Goal: Information Seeking & Learning: Find specific fact

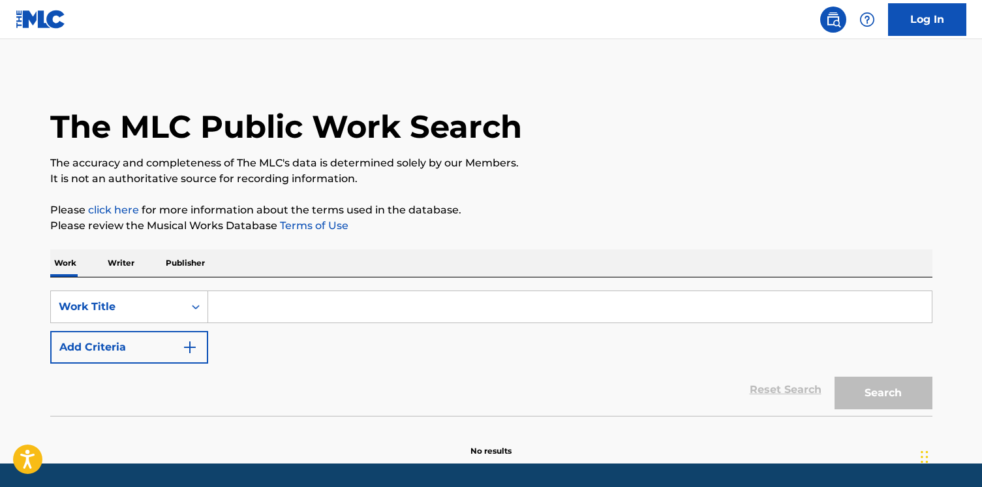
click at [363, 314] on input "Search Form" at bounding box center [569, 306] width 723 height 31
click at [526, 307] on input "Search Form" at bounding box center [569, 306] width 723 height 31
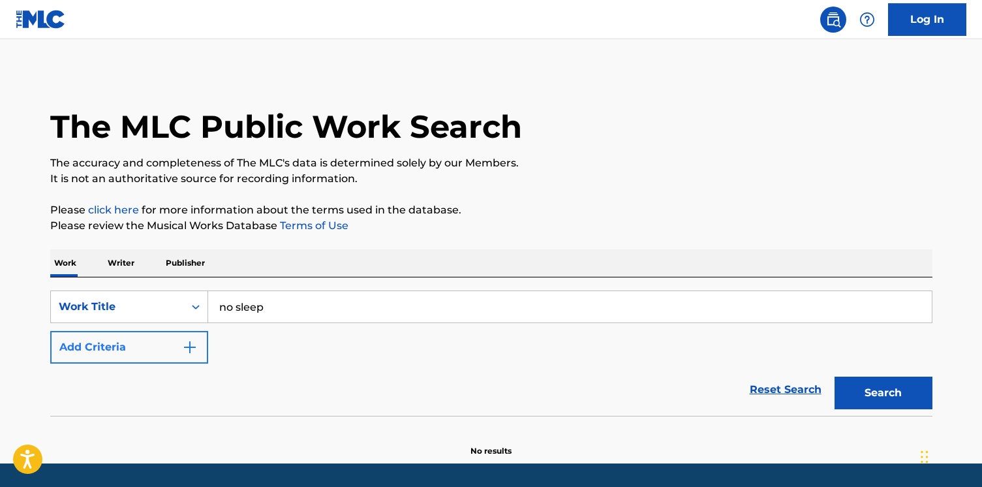
type input "no sleep"
click at [181, 340] on button "Add Criteria" at bounding box center [129, 347] width 158 height 33
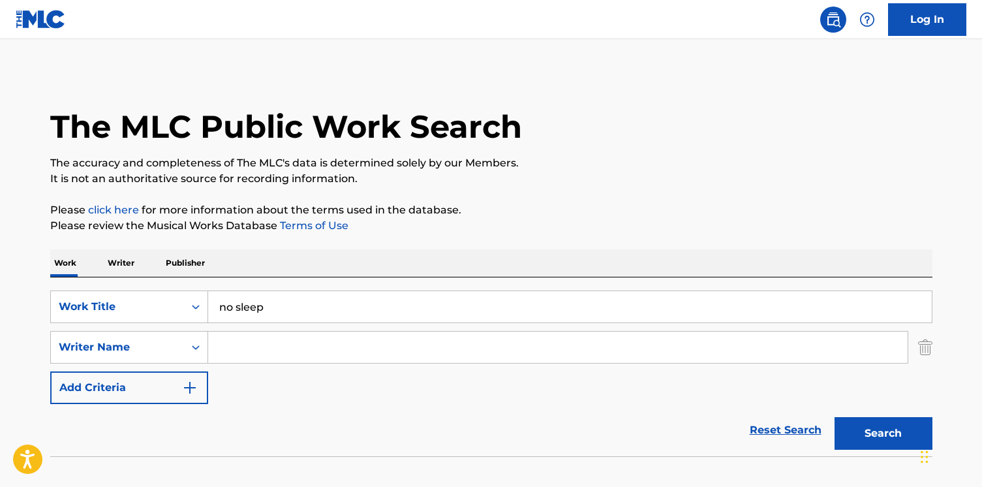
click at [315, 354] on input "Search Form" at bounding box center [557, 346] width 699 height 31
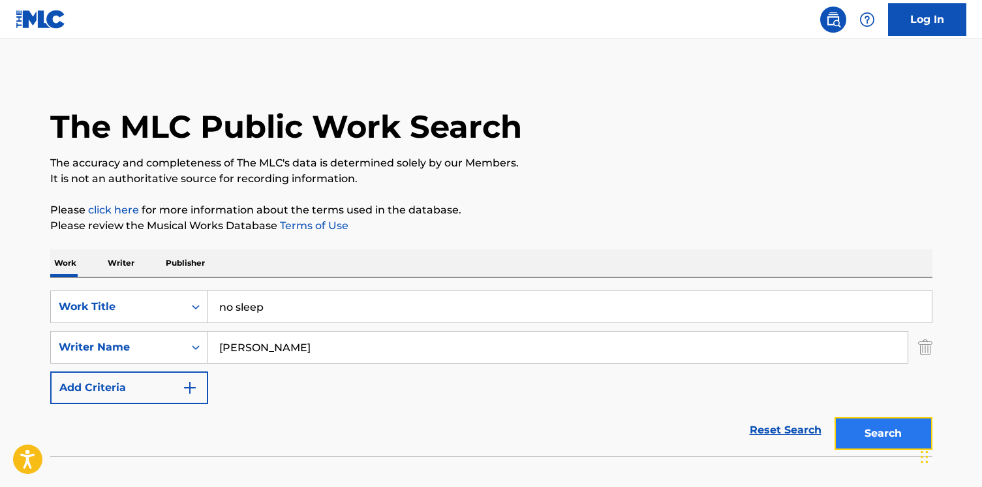
click at [887, 425] on button "Search" at bounding box center [883, 433] width 98 height 33
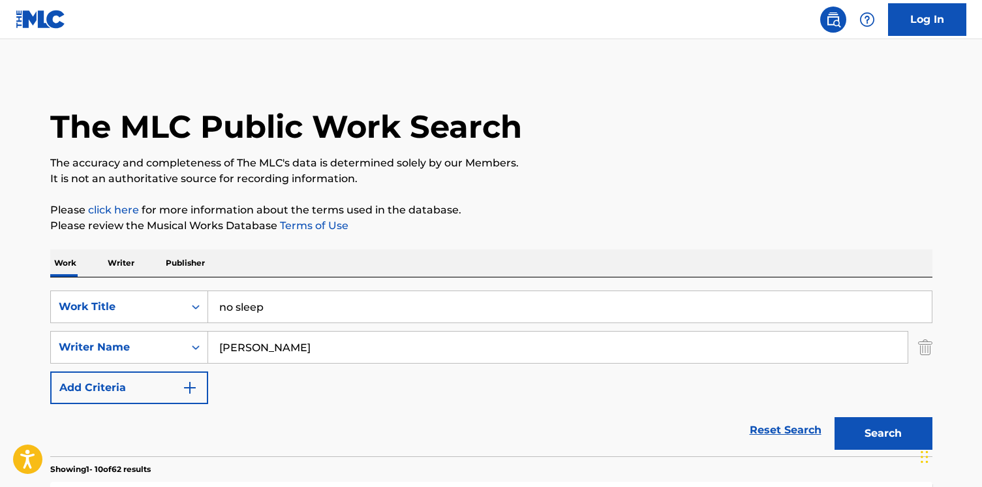
click at [219, 344] on input "[PERSON_NAME]" at bounding box center [557, 346] width 699 height 31
type input "[PERSON_NAME]"
click at [834, 417] on button "Search" at bounding box center [883, 433] width 98 height 33
drag, startPoint x: 284, startPoint y: 311, endPoint x: 195, endPoint y: 290, distance: 91.1
click at [195, 290] on div "SearchWithCriteria49642c9e-03bd-4a0f-a749-5ed1866ed6f6 Work Title no sleep" at bounding box center [491, 306] width 882 height 33
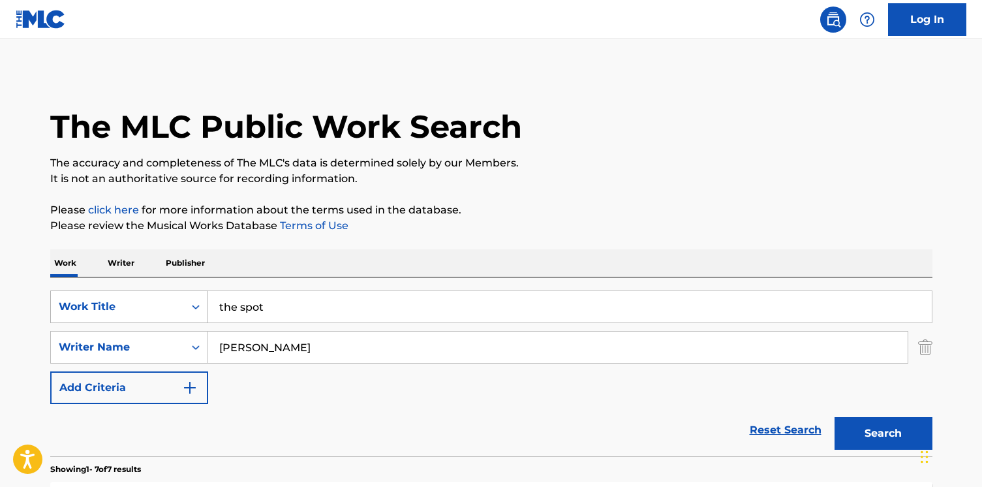
type input "the spot"
drag, startPoint x: 316, startPoint y: 350, endPoint x: 72, endPoint y: 311, distance: 246.4
click at [72, 311] on div "SearchWithCriteria49642c9e-03bd-4a0f-a749-5ed1866ed6f6 Work Title the spot Sear…" at bounding box center [491, 347] width 882 height 114
click at [870, 423] on button "Search" at bounding box center [883, 433] width 98 height 33
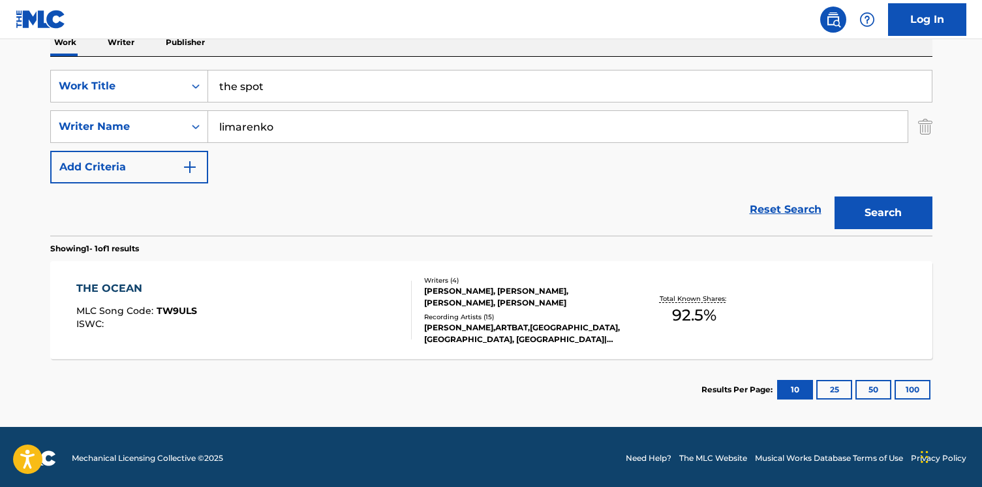
scroll to position [219, 0]
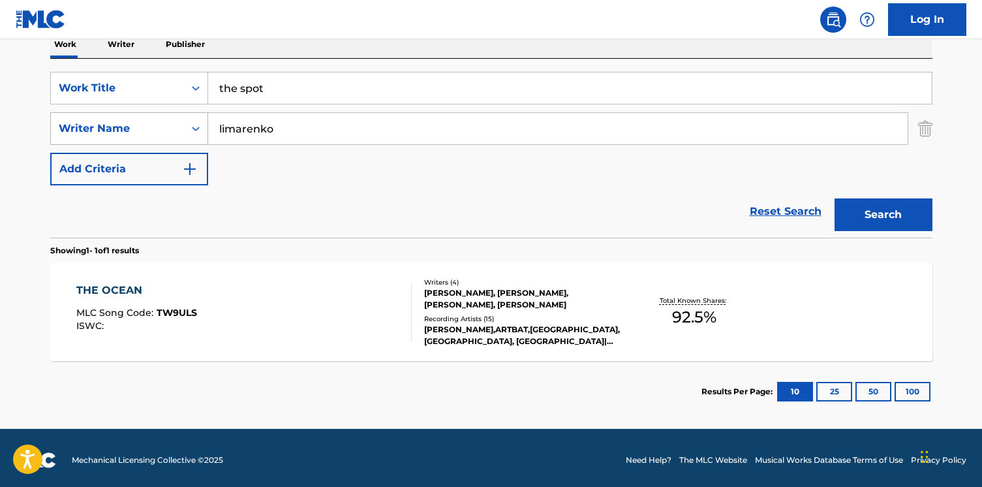
drag, startPoint x: 290, startPoint y: 125, endPoint x: 151, endPoint y: 121, distance: 139.0
click at [151, 121] on div "SearchWithCriteriaea67b535-2949-4377-a0fd-228904ba18ea Writer Name [PERSON_NAME]" at bounding box center [491, 128] width 882 height 33
type input "enkin"
click at [851, 209] on button "Search" at bounding box center [883, 214] width 98 height 33
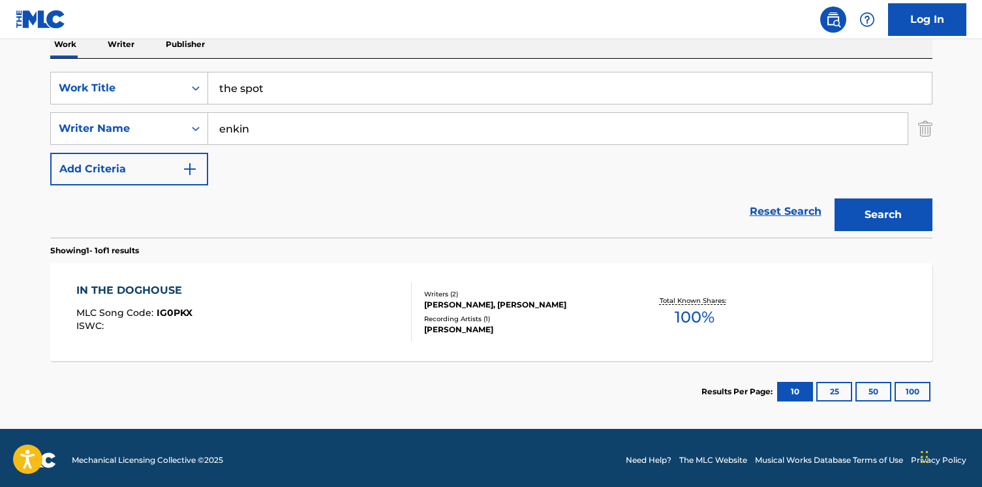
drag, startPoint x: 308, startPoint y: 93, endPoint x: 114, endPoint y: 68, distance: 195.3
click at [114, 68] on div "SearchWithCriteria49642c9e-03bd-4a0f-a749-5ed1866ed6f6 Work Title the spot Sear…" at bounding box center [491, 148] width 882 height 179
click at [834, 198] on button "Search" at bounding box center [883, 214] width 98 height 33
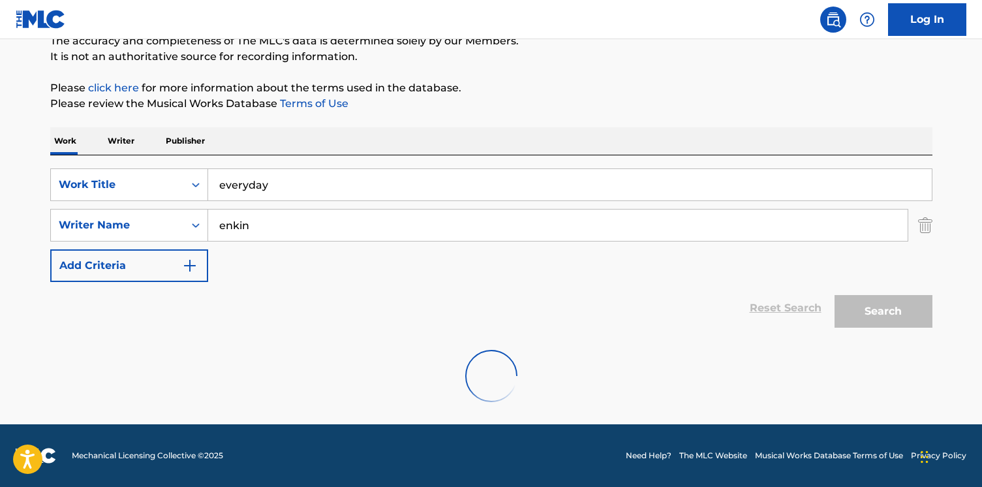
scroll to position [80, 0]
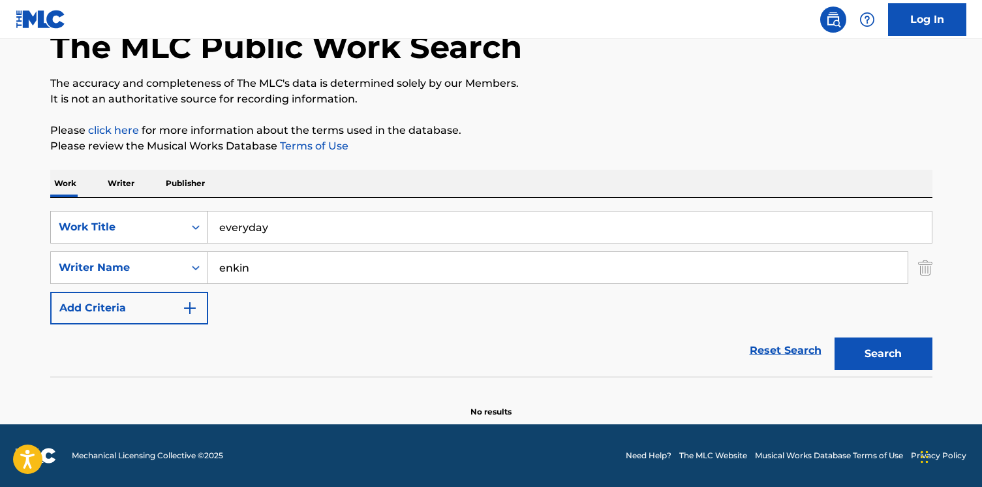
drag, startPoint x: 288, startPoint y: 231, endPoint x: 129, endPoint y: 226, distance: 158.6
click at [129, 226] on div "SearchWithCriteria49642c9e-03bd-4a0f-a749-5ed1866ed6f6 Work Title everyday" at bounding box center [491, 227] width 882 height 33
type input "tidal"
type input "[PERSON_NAME]"
click at [872, 331] on div "Search" at bounding box center [880, 350] width 104 height 52
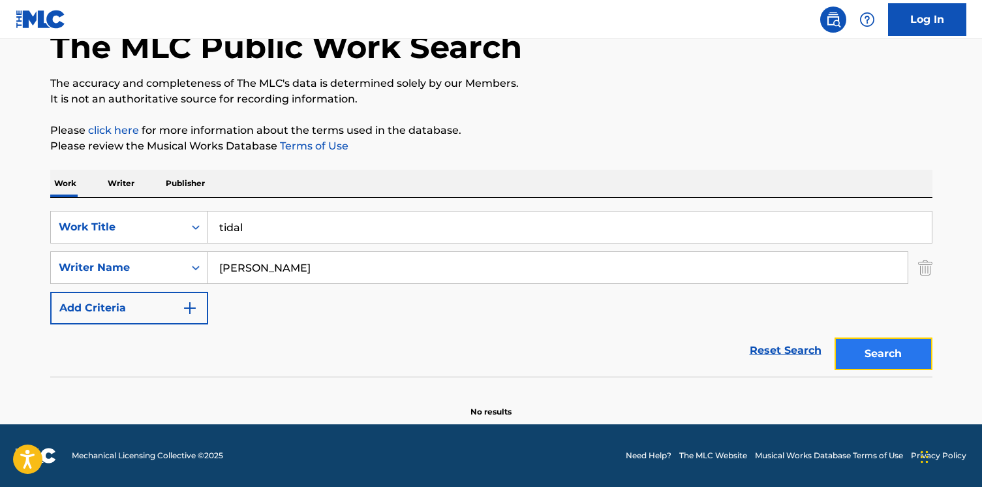
click at [872, 342] on button "Search" at bounding box center [883, 353] width 98 height 33
drag, startPoint x: 323, startPoint y: 224, endPoint x: 172, endPoint y: 224, distance: 150.7
click at [172, 224] on div "SearchWithCriteria49642c9e-03bd-4a0f-a749-5ed1866ed6f6 Work Title tidal" at bounding box center [491, 227] width 882 height 33
type input "through 2 you"
click at [858, 334] on div "Search" at bounding box center [880, 350] width 104 height 52
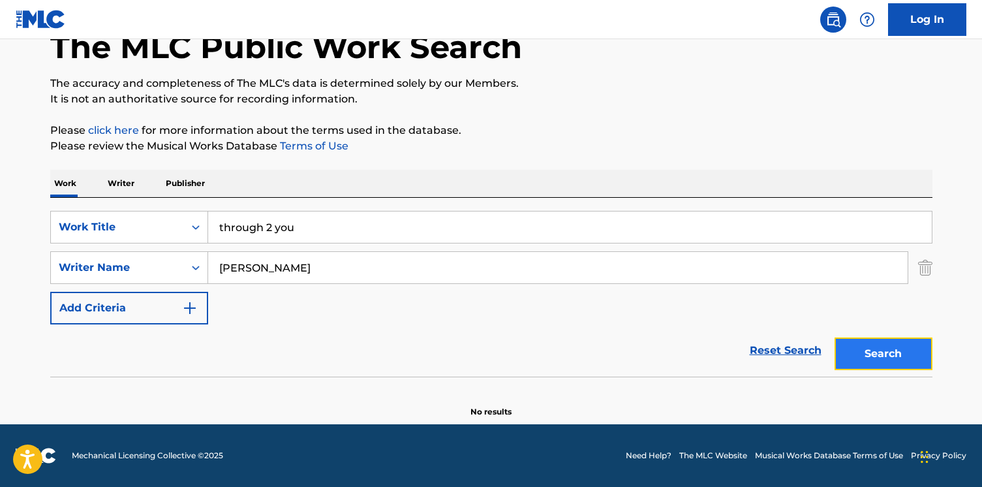
click at [860, 348] on button "Search" at bounding box center [883, 353] width 98 height 33
drag, startPoint x: 335, startPoint y: 269, endPoint x: 205, endPoint y: 268, distance: 130.5
click at [205, 268] on div "SearchWithCriteriaea67b535-2949-4377-a0fd-228904ba18ea Writer Name [PERSON_NAME]" at bounding box center [491, 267] width 882 height 33
type input "[PERSON_NAME]"
click at [834, 337] on button "Search" at bounding box center [883, 353] width 98 height 33
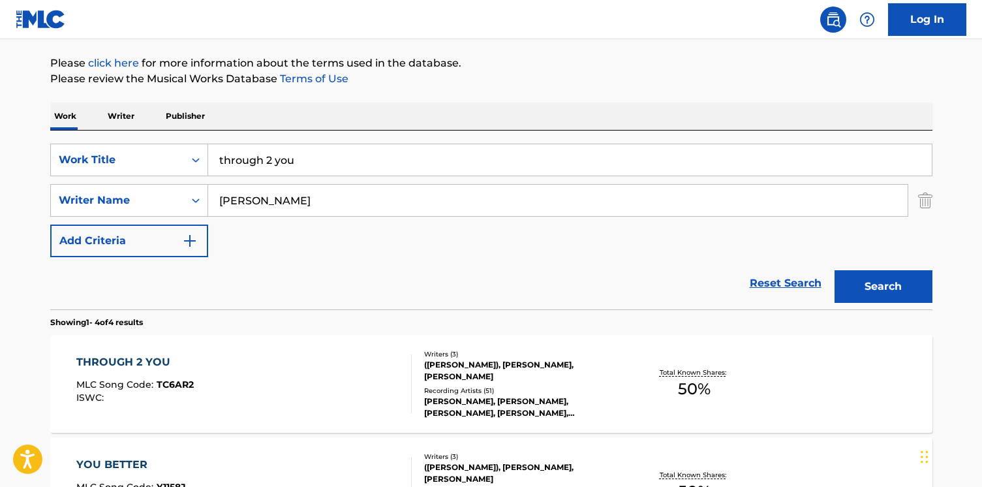
scroll to position [166, 0]
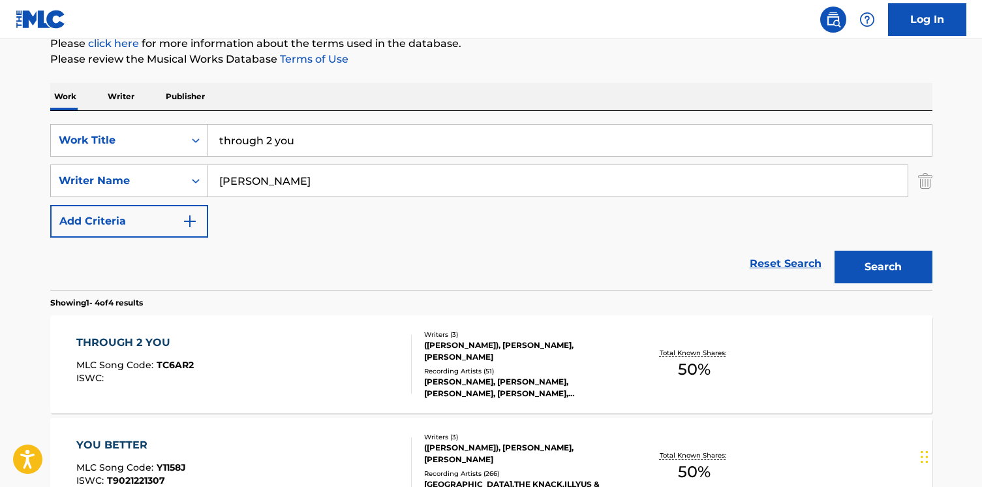
click at [320, 356] on div "THROUGH 2 YOU MLC Song Code : TC6AR2 ISWC :" at bounding box center [243, 364] width 335 height 59
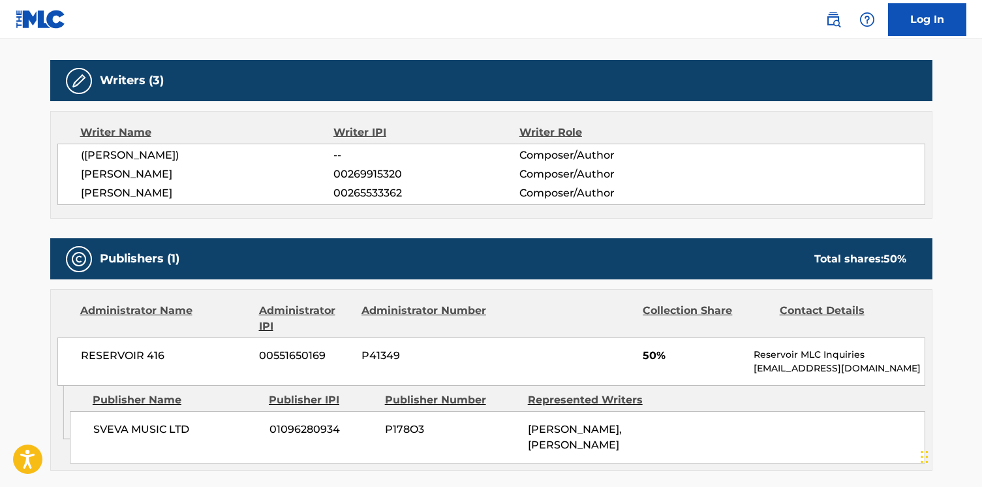
scroll to position [432, 0]
